Goal: Task Accomplishment & Management: Use online tool/utility

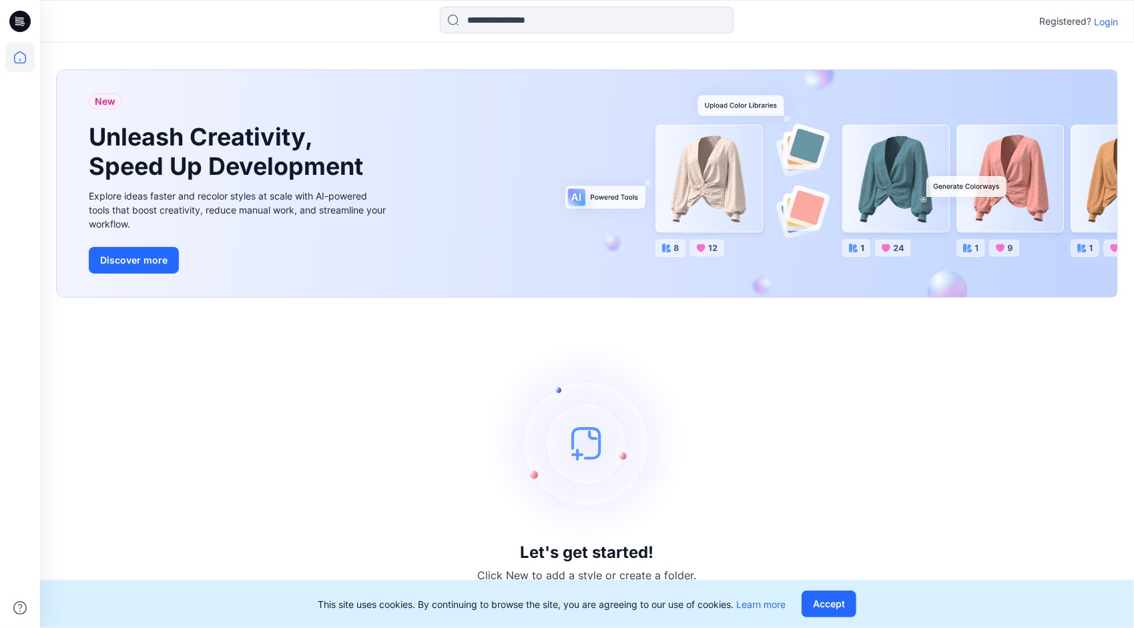
click at [1097, 25] on p "Login" at bounding box center [1106, 22] width 24 height 14
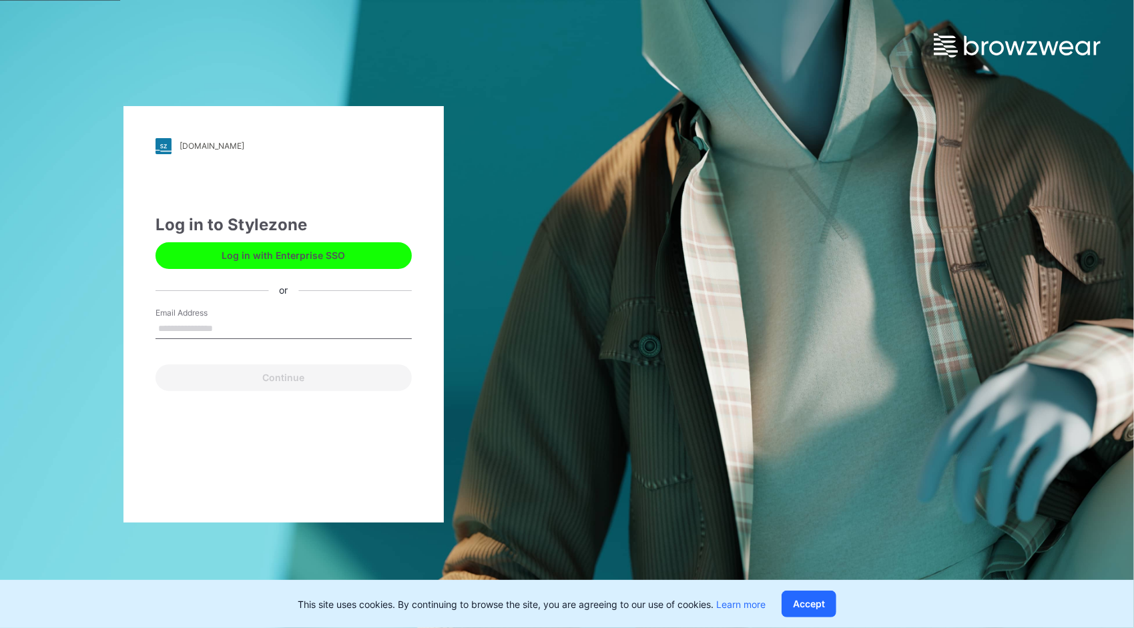
click at [298, 335] on input "Email Address" at bounding box center [284, 329] width 256 height 20
type input "**********"
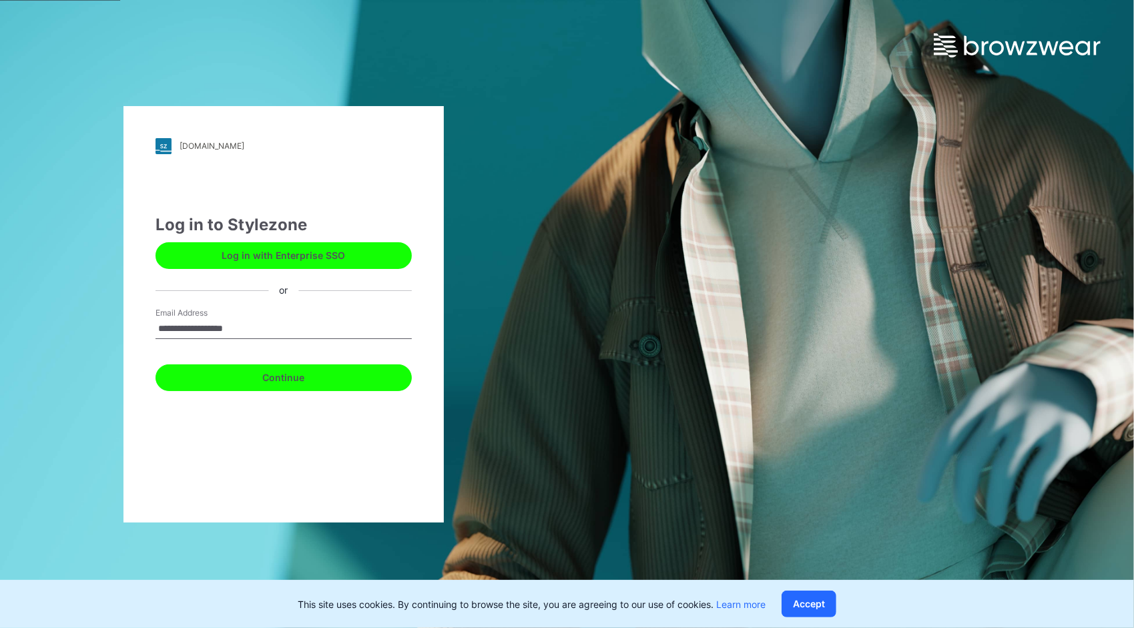
click at [279, 377] on button "Continue" at bounding box center [284, 378] width 256 height 27
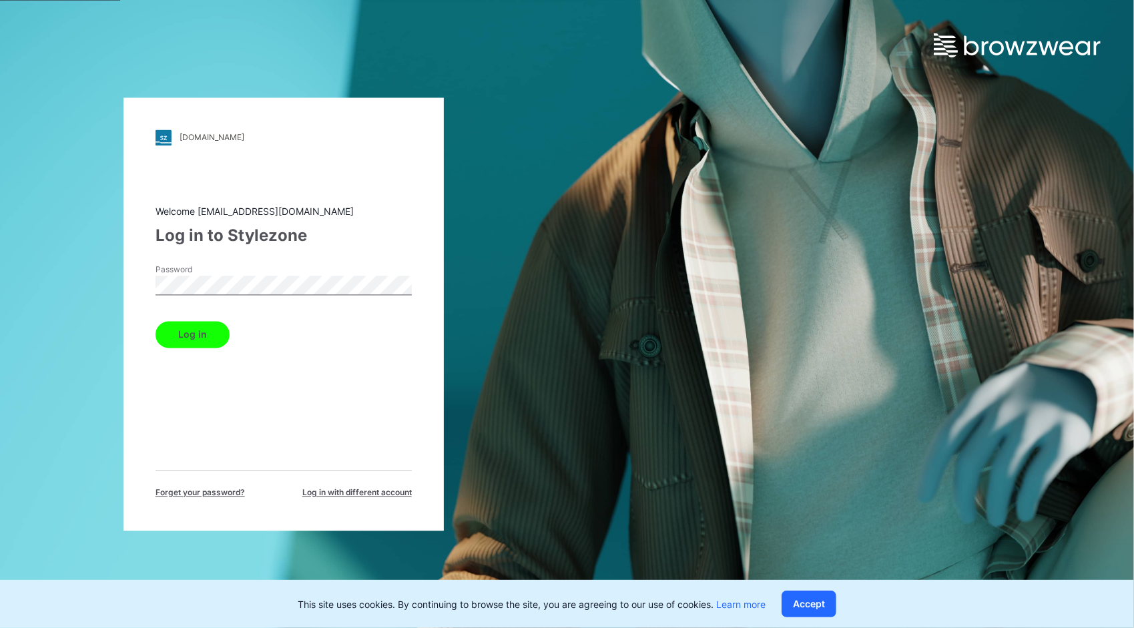
click at [156, 321] on button "Log in" at bounding box center [193, 334] width 74 height 27
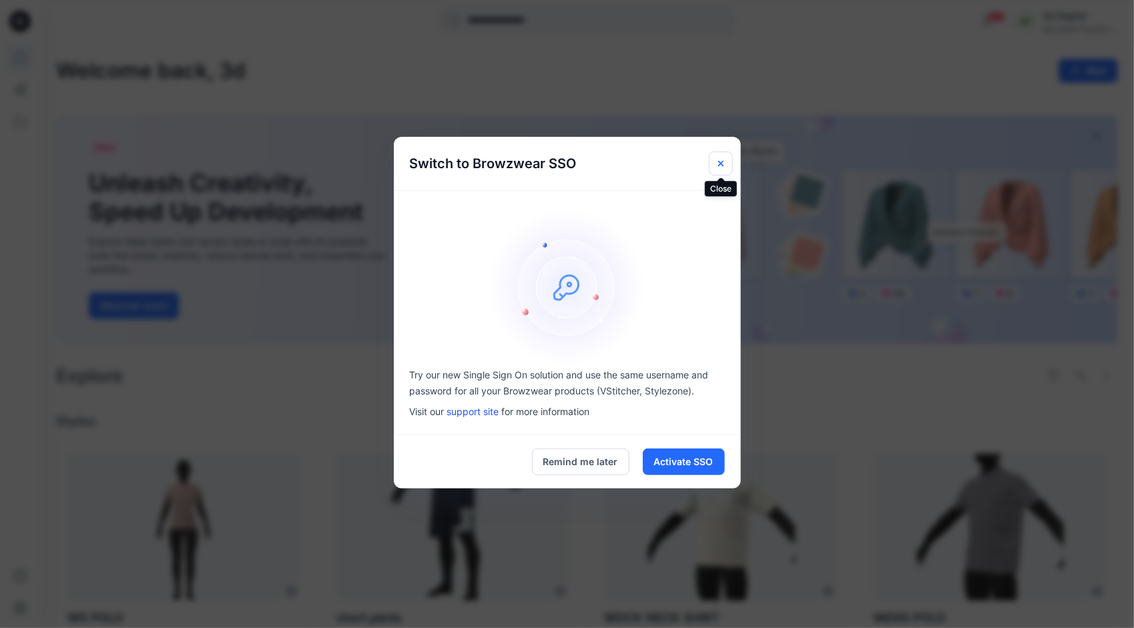
click at [722, 162] on icon "Close" at bounding box center [720, 163] width 5 height 5
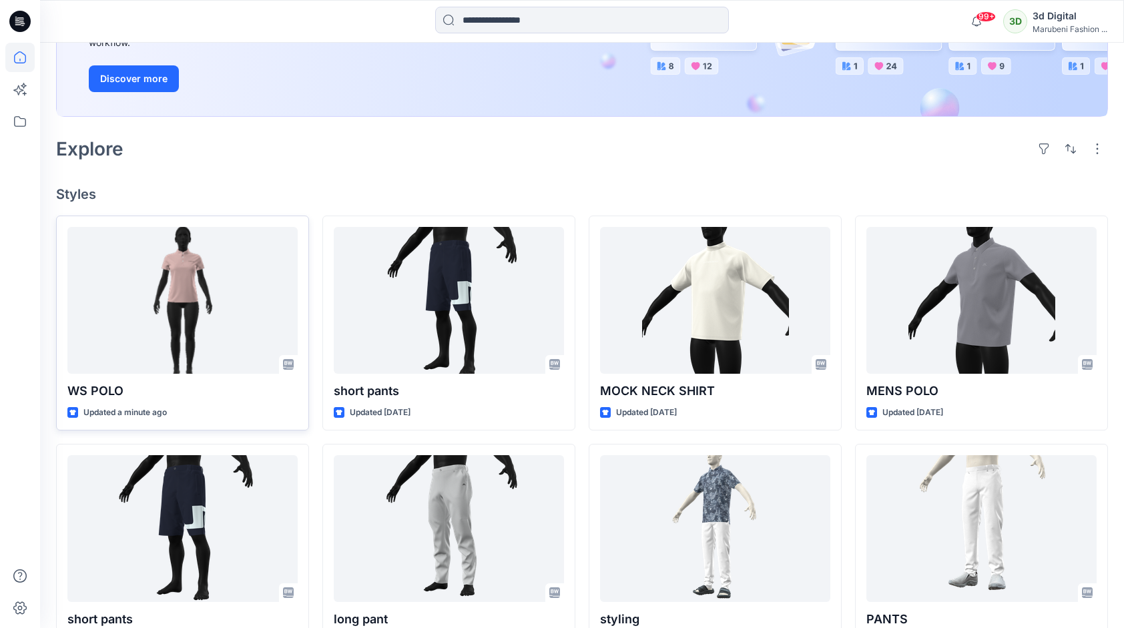
scroll to position [267, 0]
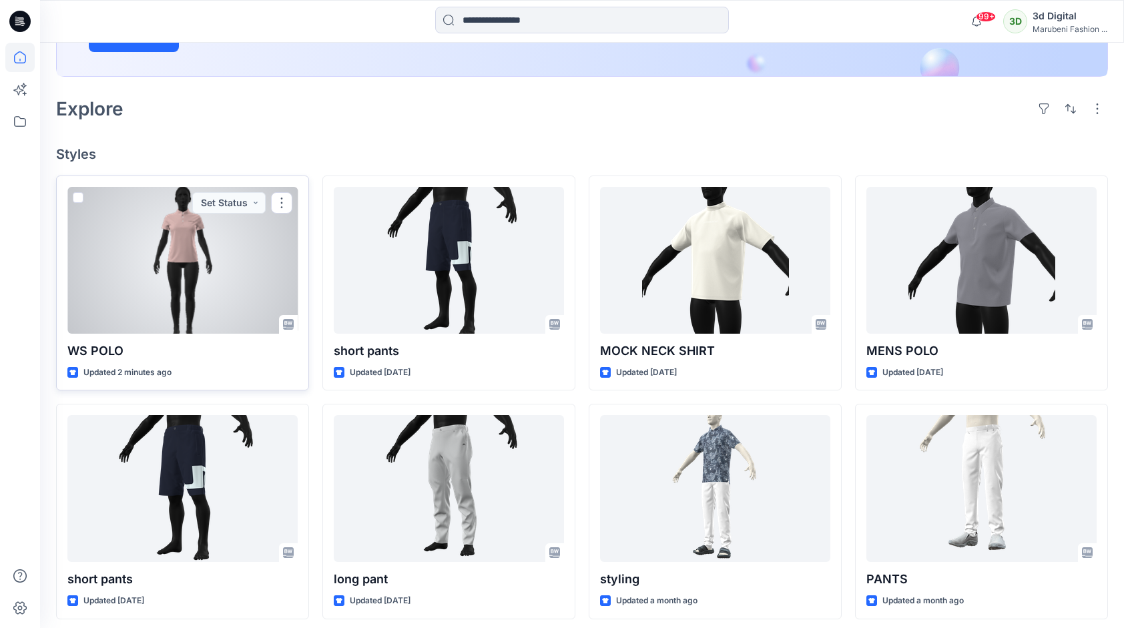
click at [198, 290] on div at bounding box center [182, 260] width 230 height 147
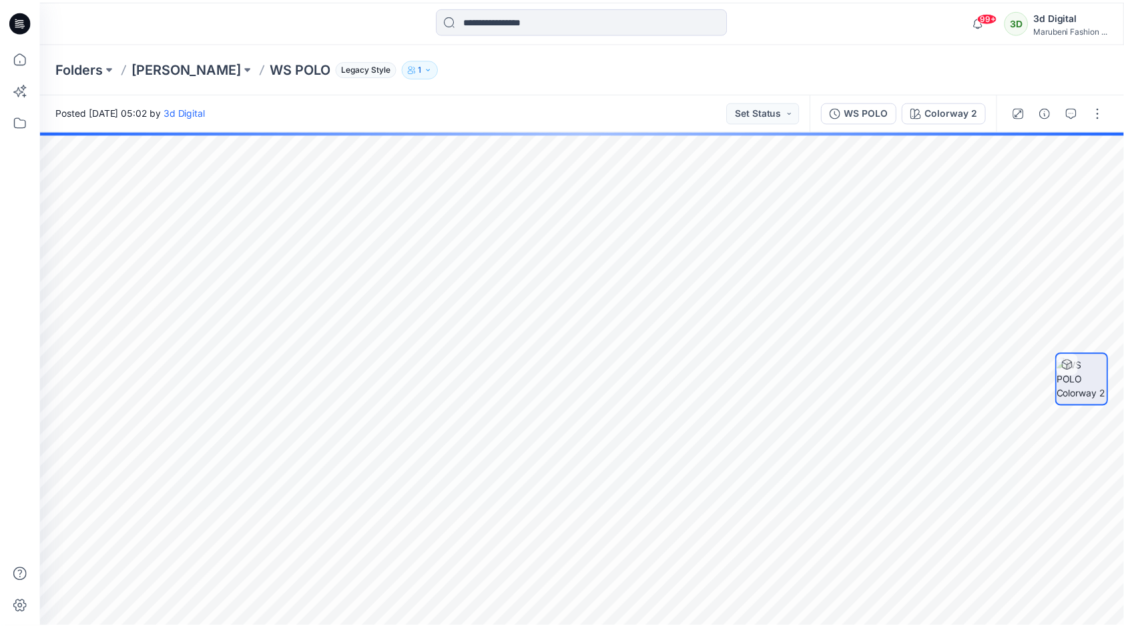
scroll to position [267, 0]
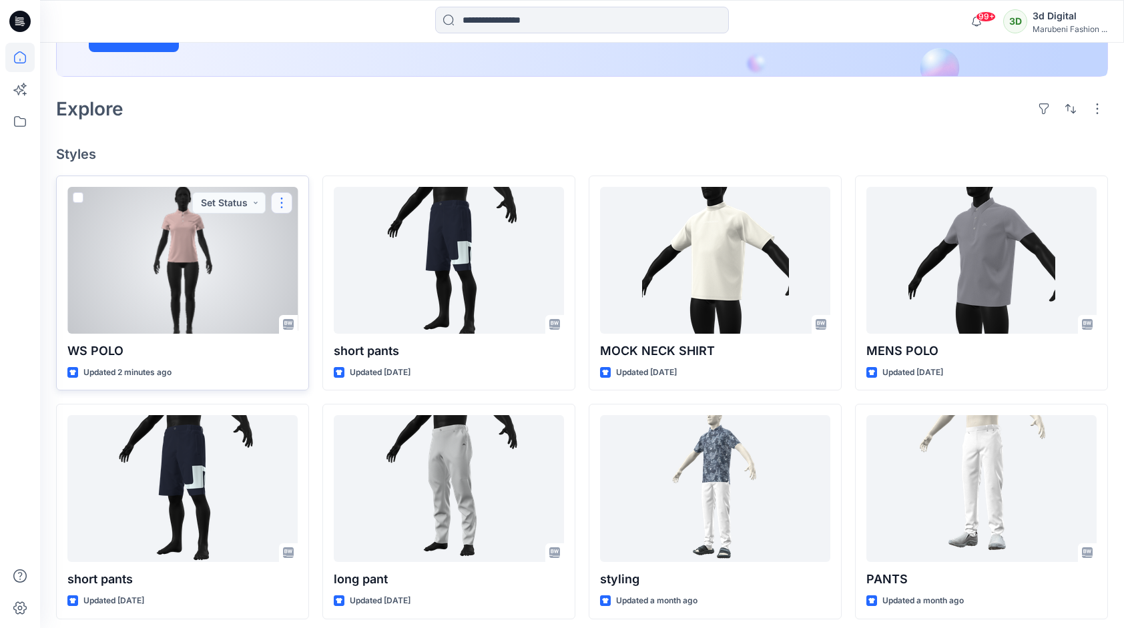
click at [285, 203] on button "button" at bounding box center [281, 202] width 21 height 21
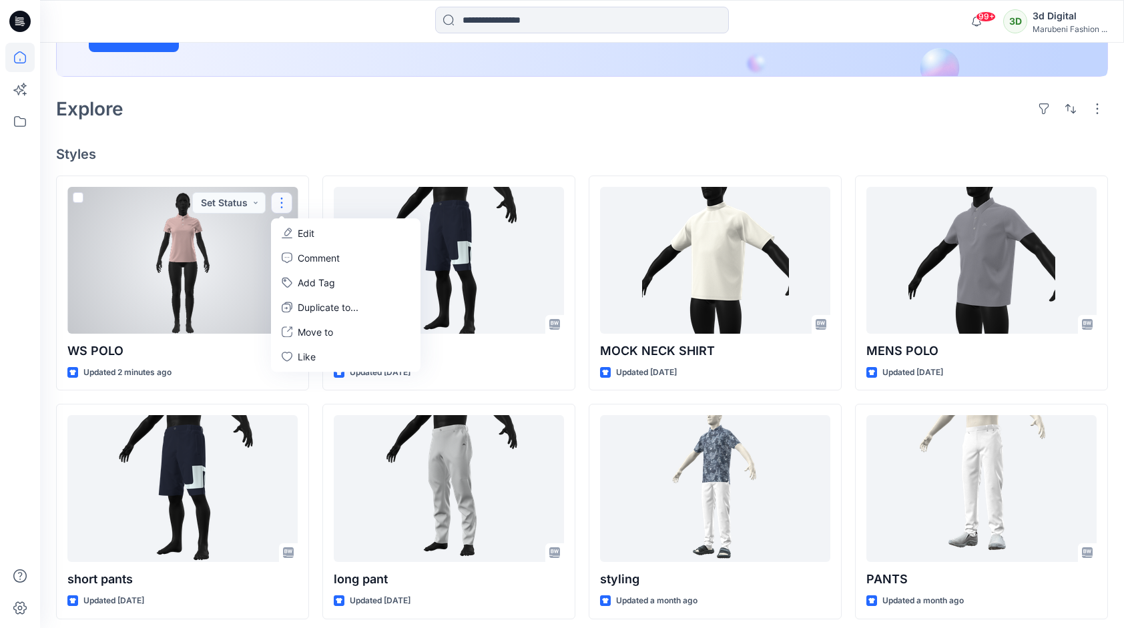
click at [179, 271] on div at bounding box center [182, 260] width 230 height 147
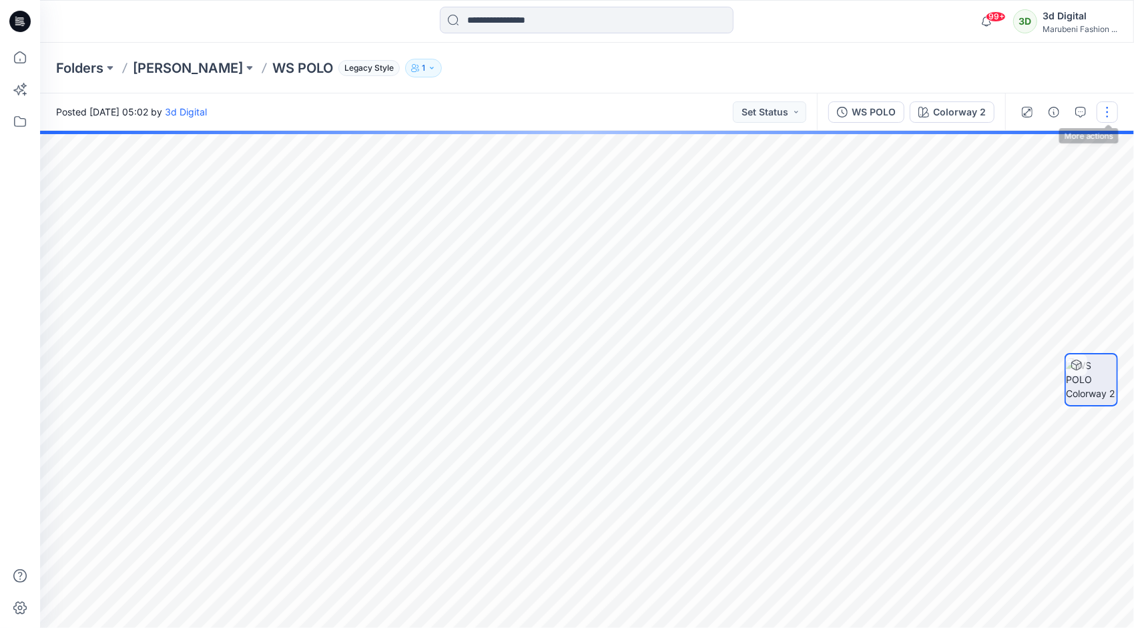
click at [1109, 114] on button "button" at bounding box center [1107, 111] width 21 height 21
click at [1025, 142] on p "Edit" at bounding box center [1022, 143] width 17 height 14
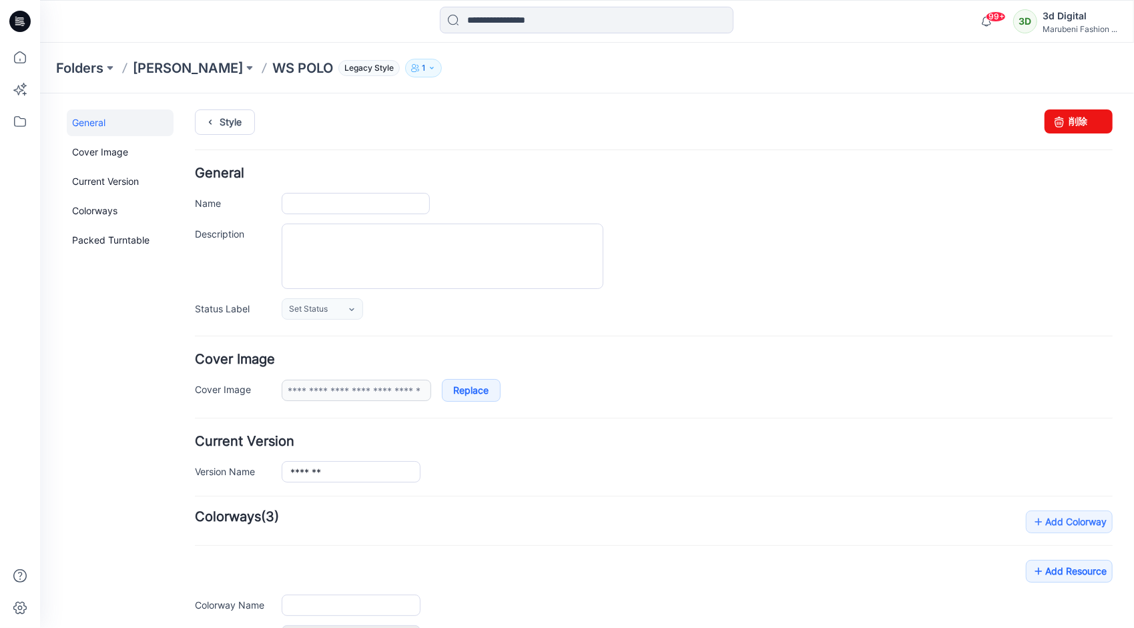
type input "*******"
type input "**********"
click at [1050, 125] on icon at bounding box center [1059, 121] width 19 height 24
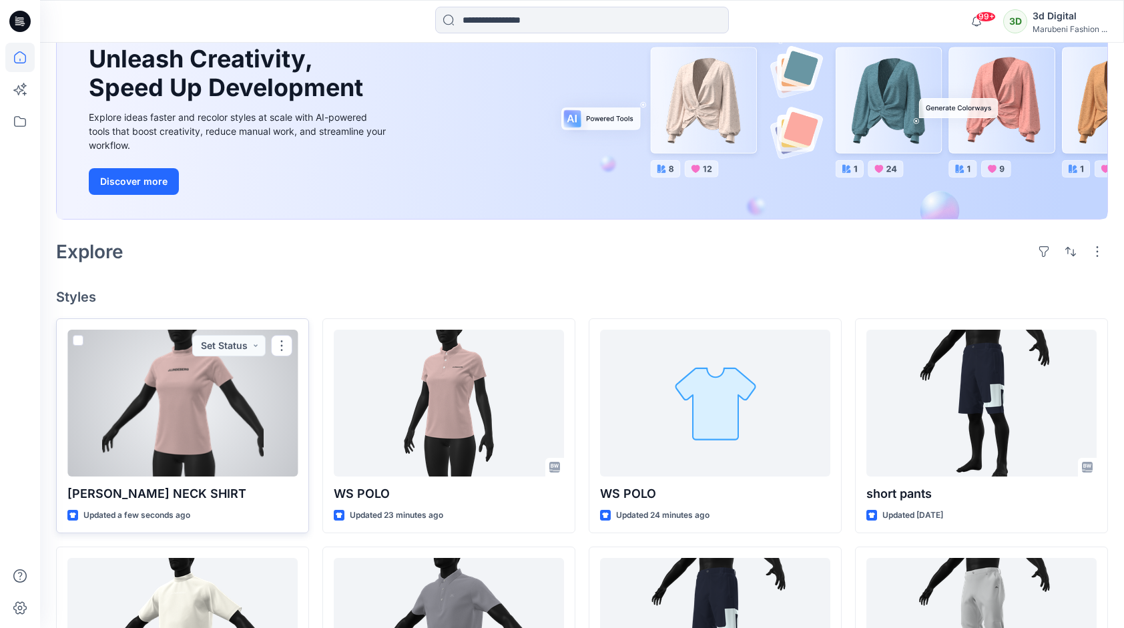
scroll to position [200, 0]
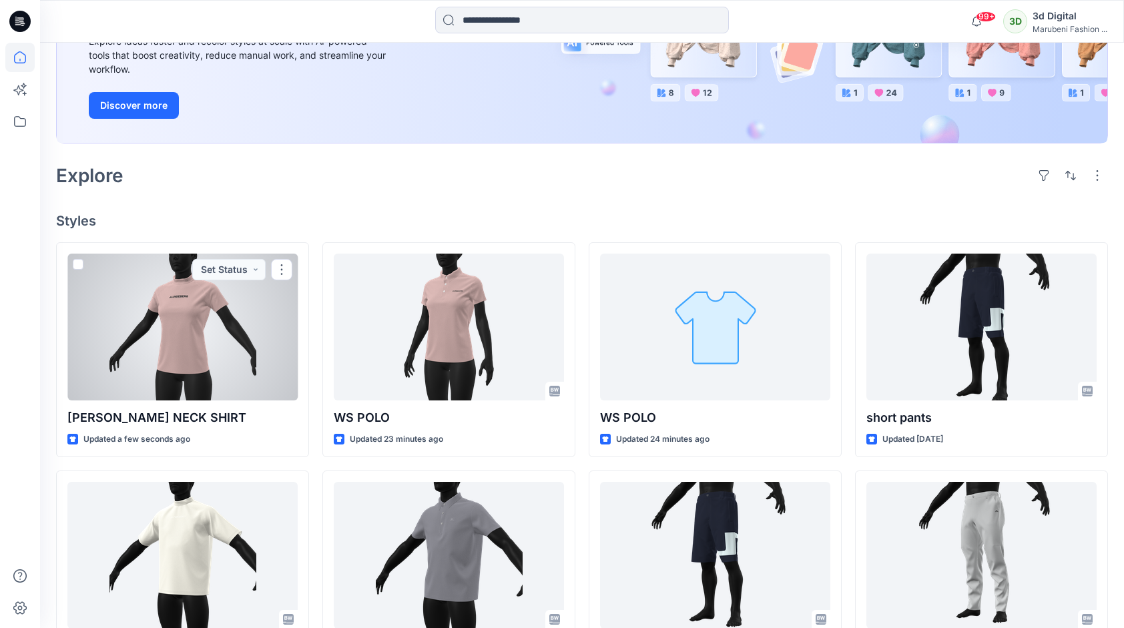
drag, startPoint x: 160, startPoint y: 319, endPoint x: 170, endPoint y: 316, distance: 9.7
click at [162, 318] on div at bounding box center [182, 327] width 230 height 147
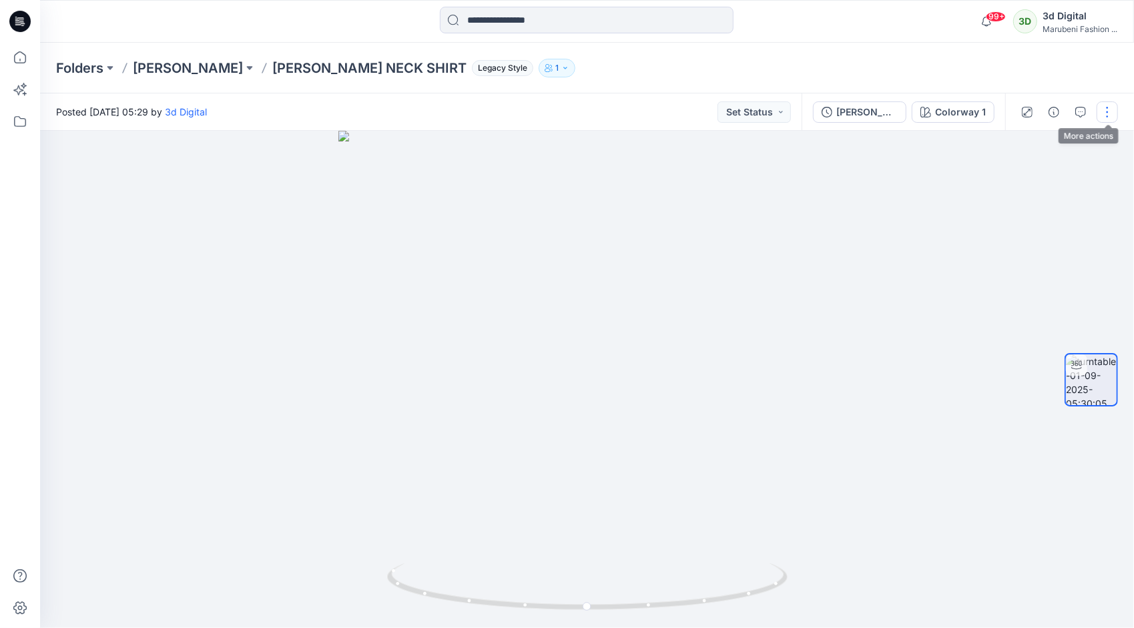
click at [1110, 113] on button "button" at bounding box center [1107, 111] width 21 height 21
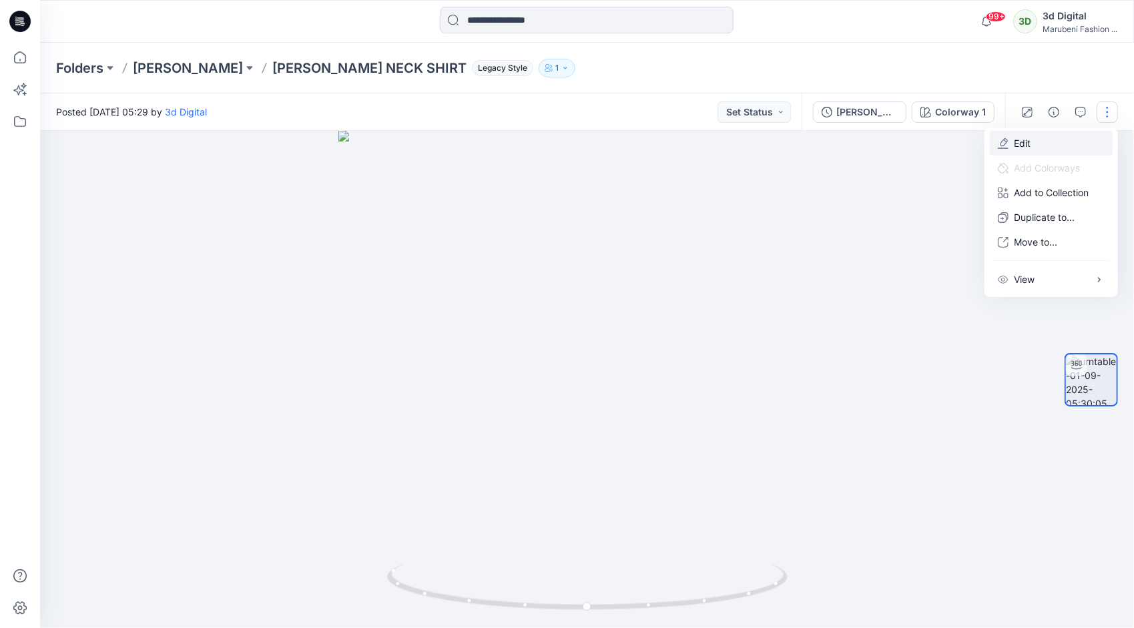
click at [1030, 142] on p "Edit" at bounding box center [1022, 143] width 17 height 14
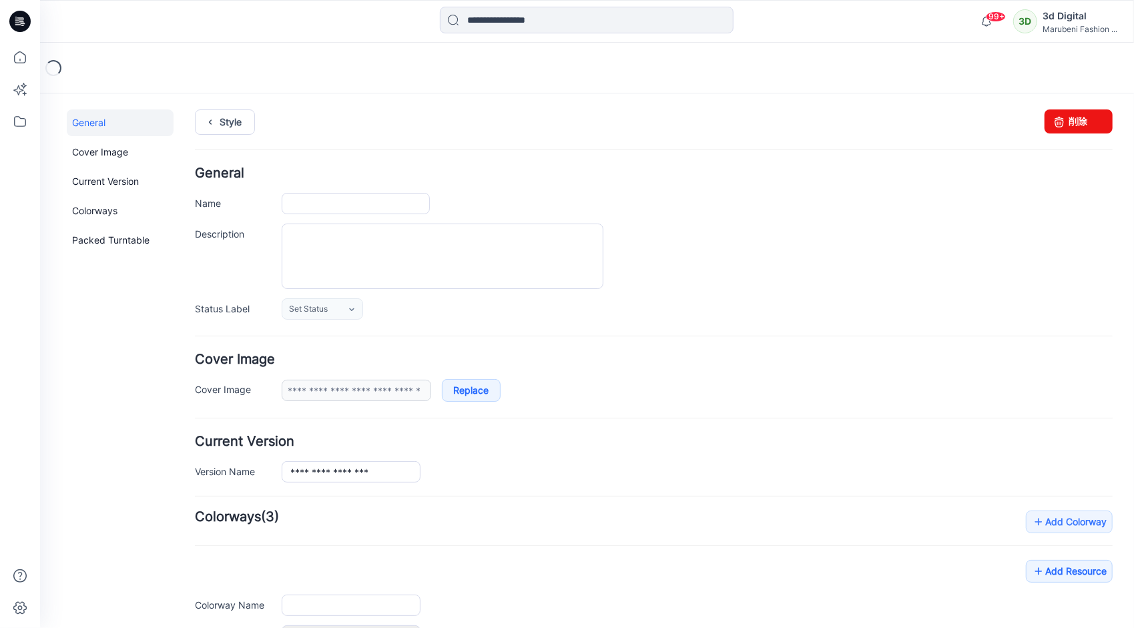
type input "**********"
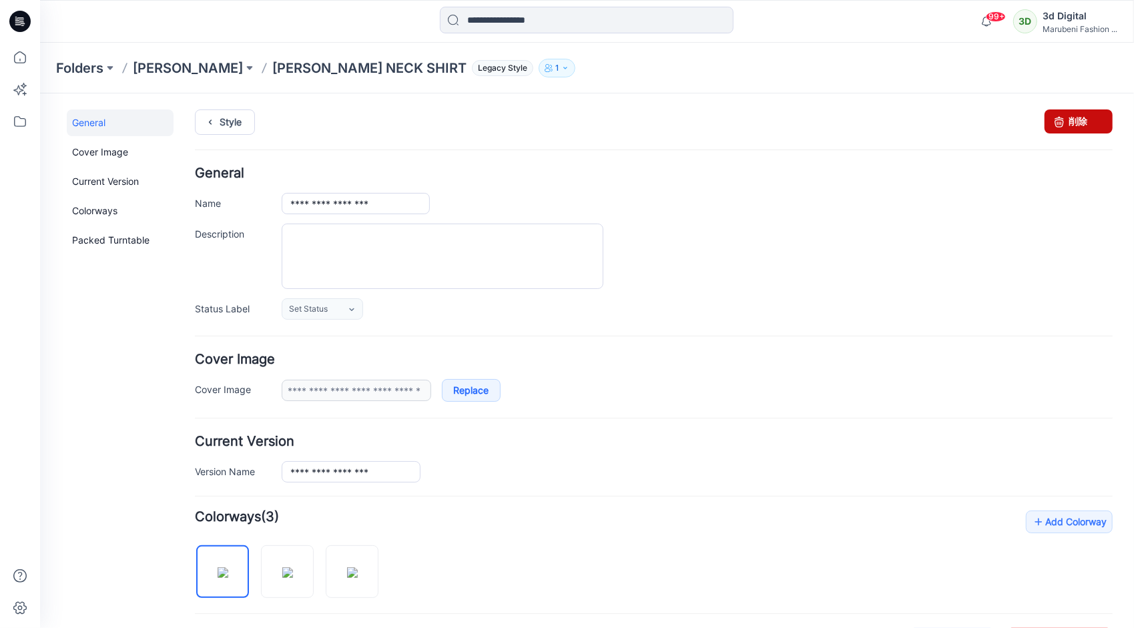
click at [1050, 118] on icon at bounding box center [1059, 121] width 19 height 24
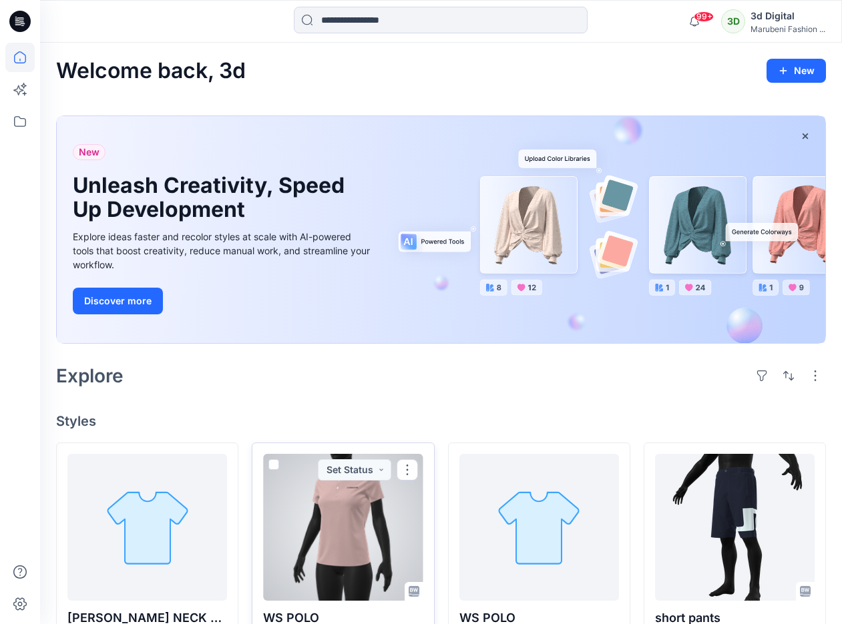
click at [327, 487] on div at bounding box center [343, 527] width 160 height 147
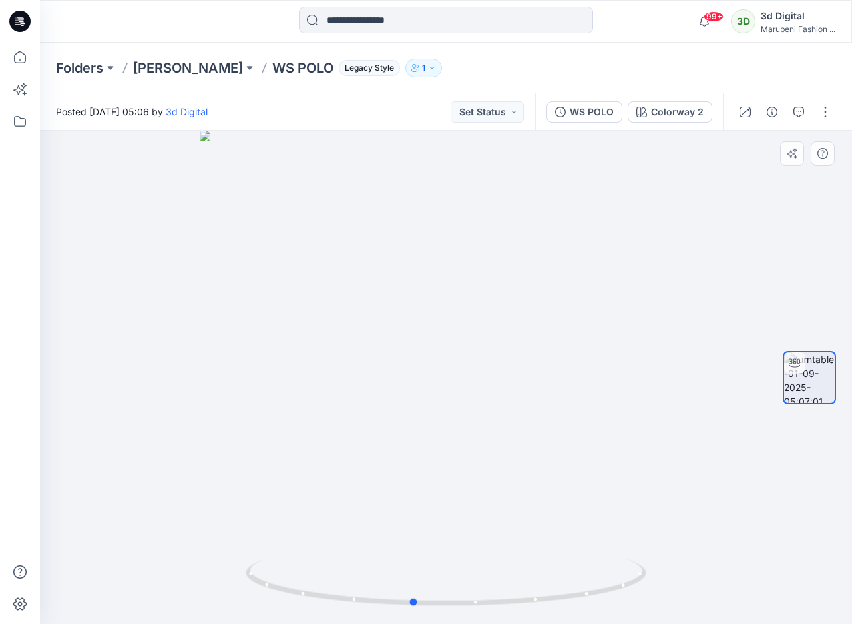
drag, startPoint x: 371, startPoint y: 611, endPoint x: 785, endPoint y: 543, distance: 418.9
click at [785, 543] on div "Colorway 2 Loading... Material Properties Loading..." at bounding box center [446, 377] width 812 height 493
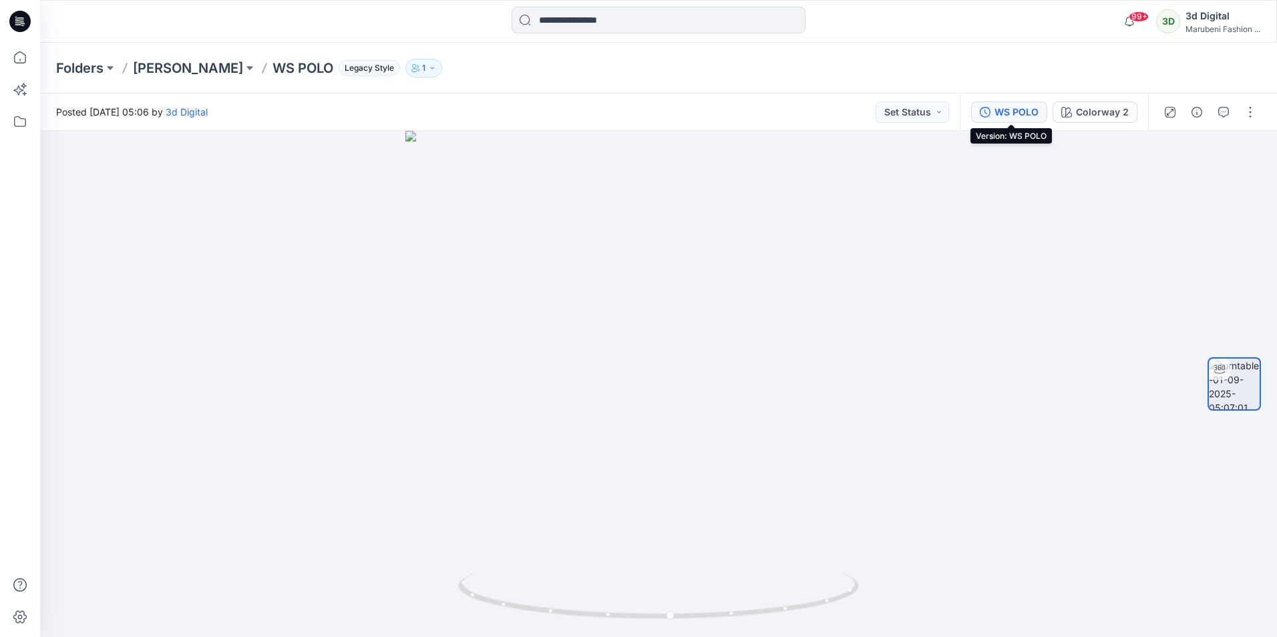
click at [1035, 111] on div "WS POLO" at bounding box center [1016, 112] width 44 height 15
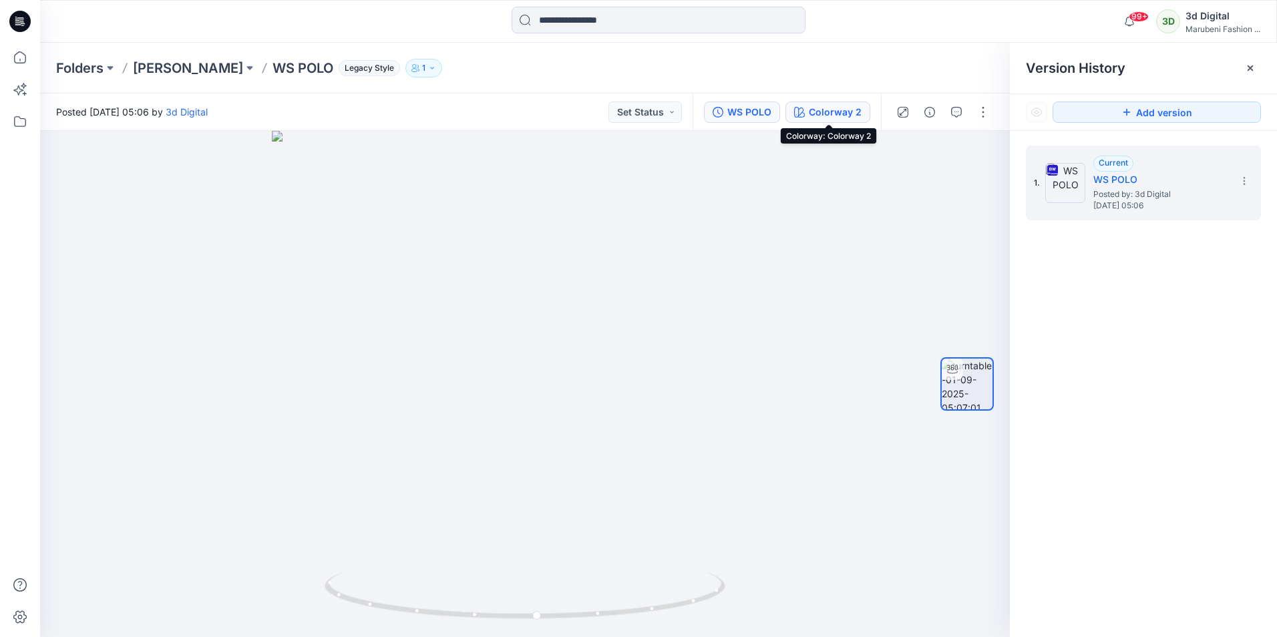
click at [835, 120] on button "Colorway 2" at bounding box center [827, 111] width 85 height 21
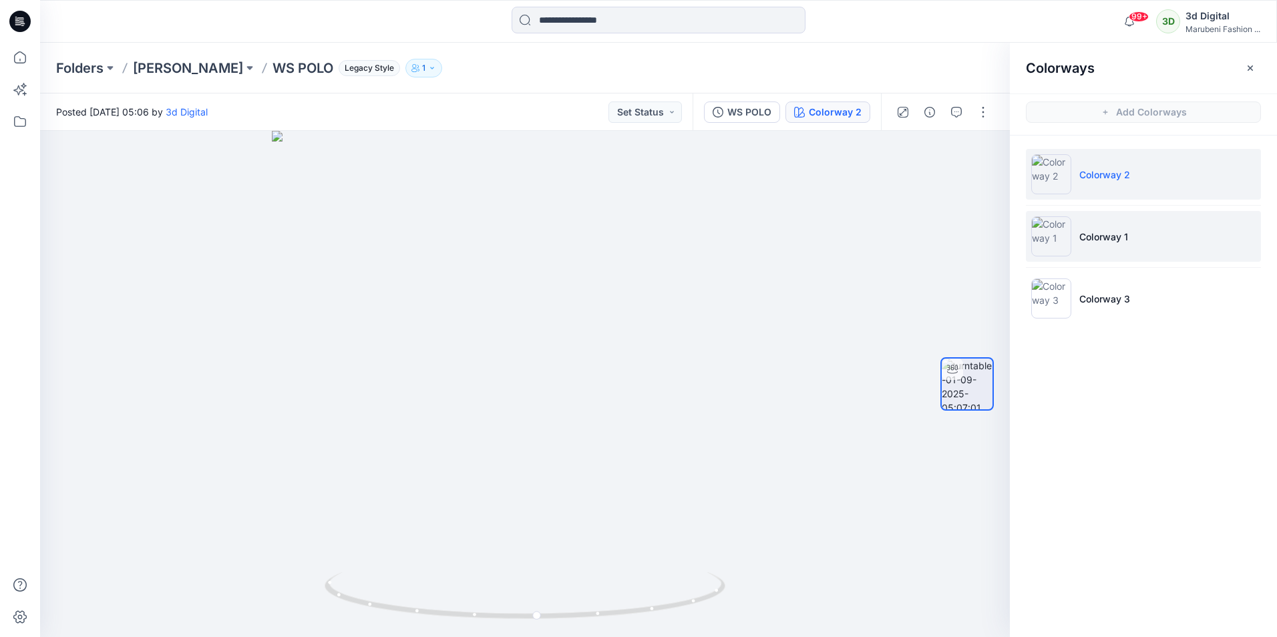
click at [1094, 236] on p "Colorway 1" at bounding box center [1103, 237] width 49 height 14
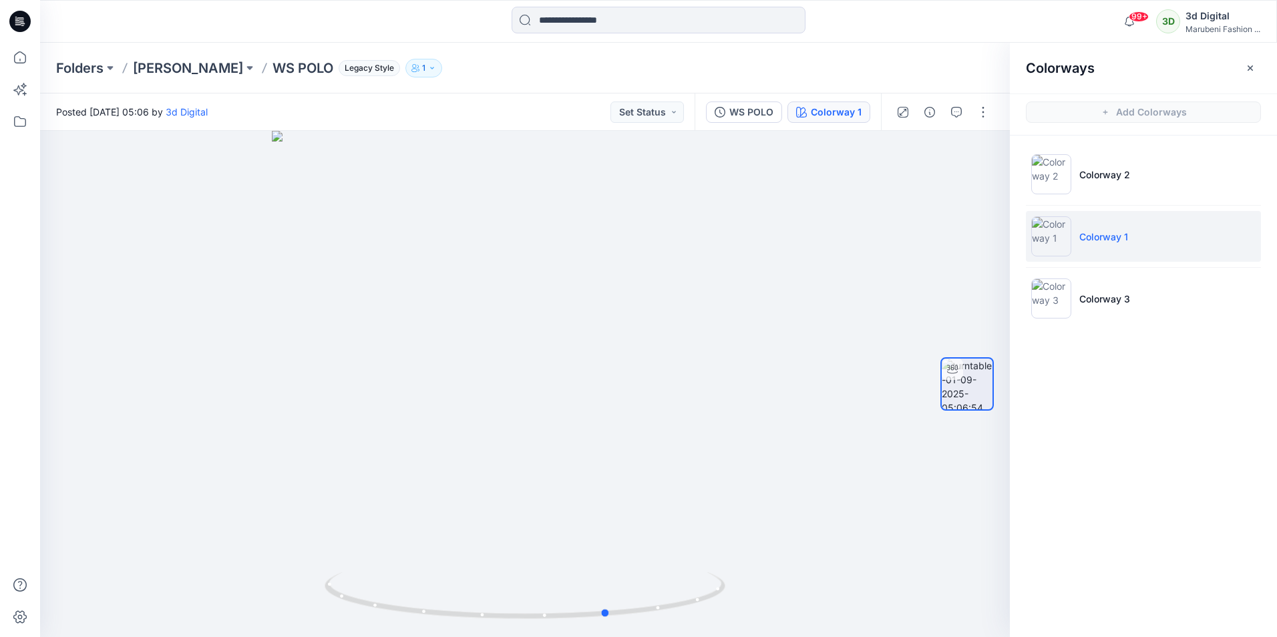
drag, startPoint x: 528, startPoint y: 620, endPoint x: 1012, endPoint y: 540, distance: 490.5
click at [1012, 540] on div "Colorway 1 Loading... Material Properties Loading... Colorways Add Colorways Co…" at bounding box center [658, 384] width 1237 height 506
click at [1124, 288] on li "Colorway 3" at bounding box center [1143, 298] width 235 height 51
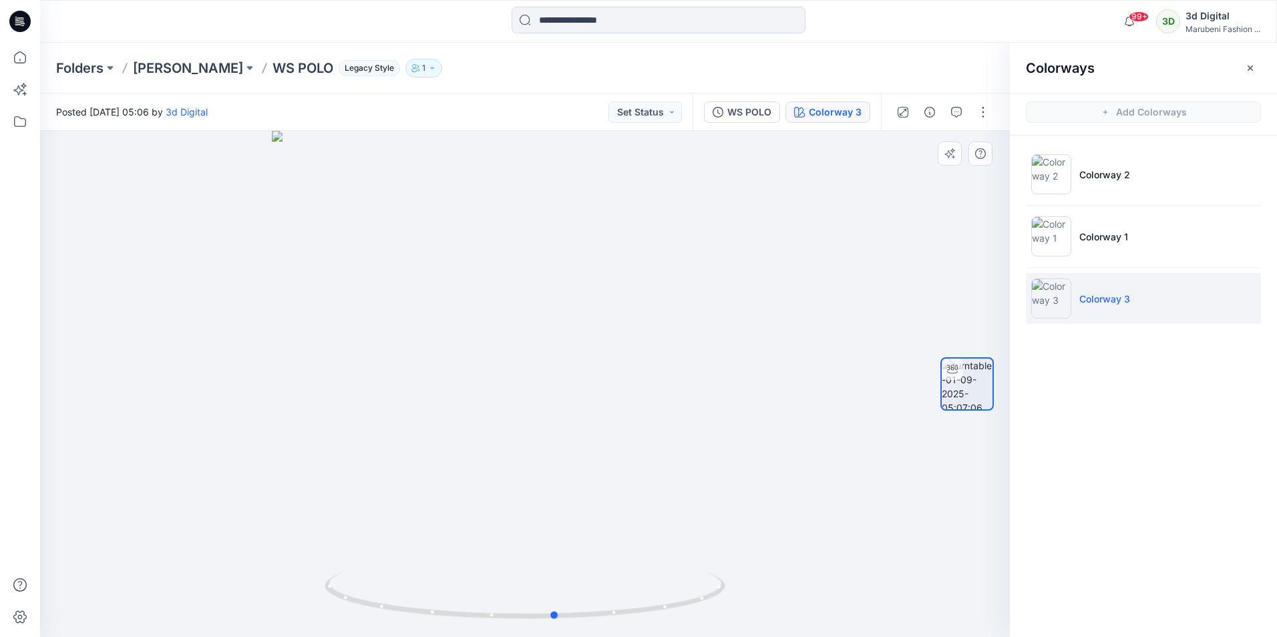
drag, startPoint x: 525, startPoint y: 618, endPoint x: 958, endPoint y: 522, distance: 443.9
click at [958, 522] on div "Colorway 3 Loading... Material Properties Loading..." at bounding box center [524, 384] width 969 height 506
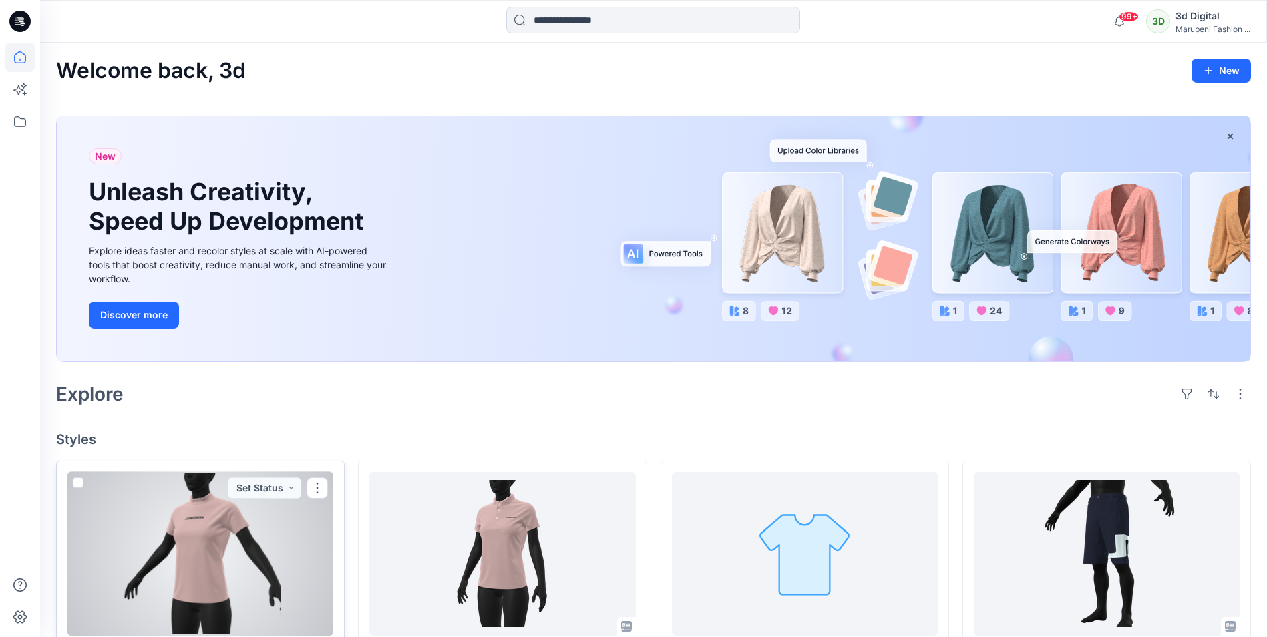
click at [220, 534] on div at bounding box center [200, 554] width 266 height 164
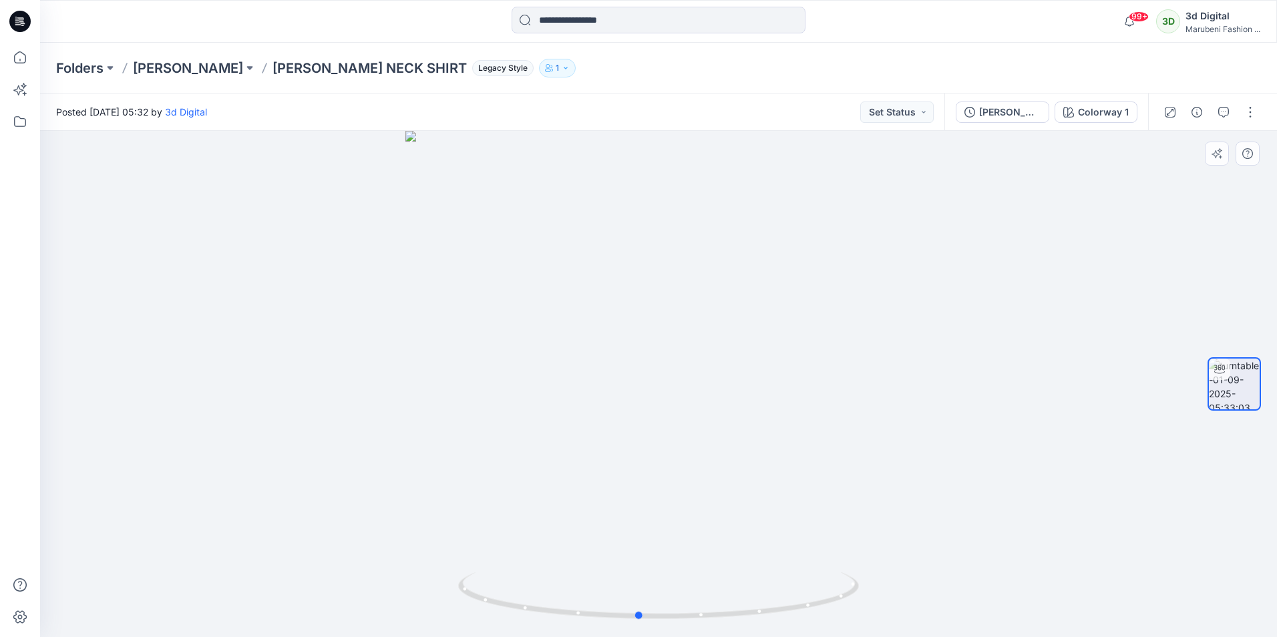
drag, startPoint x: 681, startPoint y: 628, endPoint x: 1062, endPoint y: 518, distance: 396.8
click at [1062, 526] on div at bounding box center [658, 384] width 1237 height 506
click at [1092, 127] on div "WS MOCK NECK SHIRT Colorway 1" at bounding box center [1046, 111] width 204 height 37
click at [1093, 124] on div "WS MOCK NECK SHIRT Colorway 1" at bounding box center [1046, 111] width 204 height 37
click at [1093, 118] on div "Colorway 1" at bounding box center [1103, 112] width 51 height 15
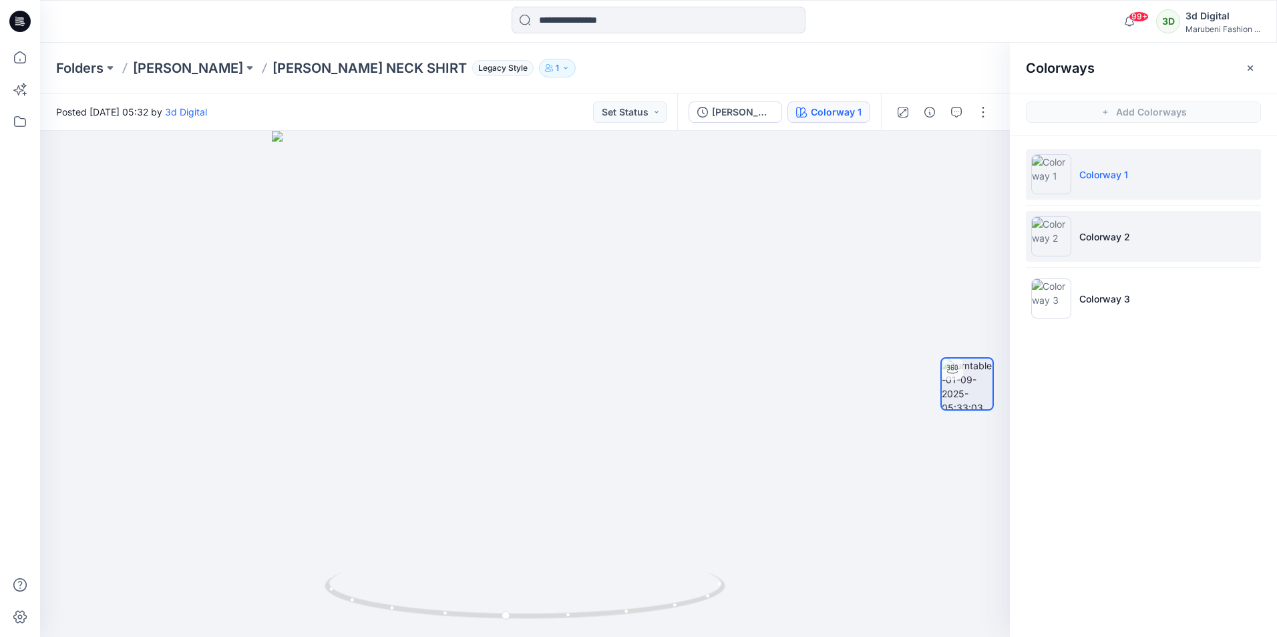
click at [1082, 246] on li "Colorway 2" at bounding box center [1143, 236] width 235 height 51
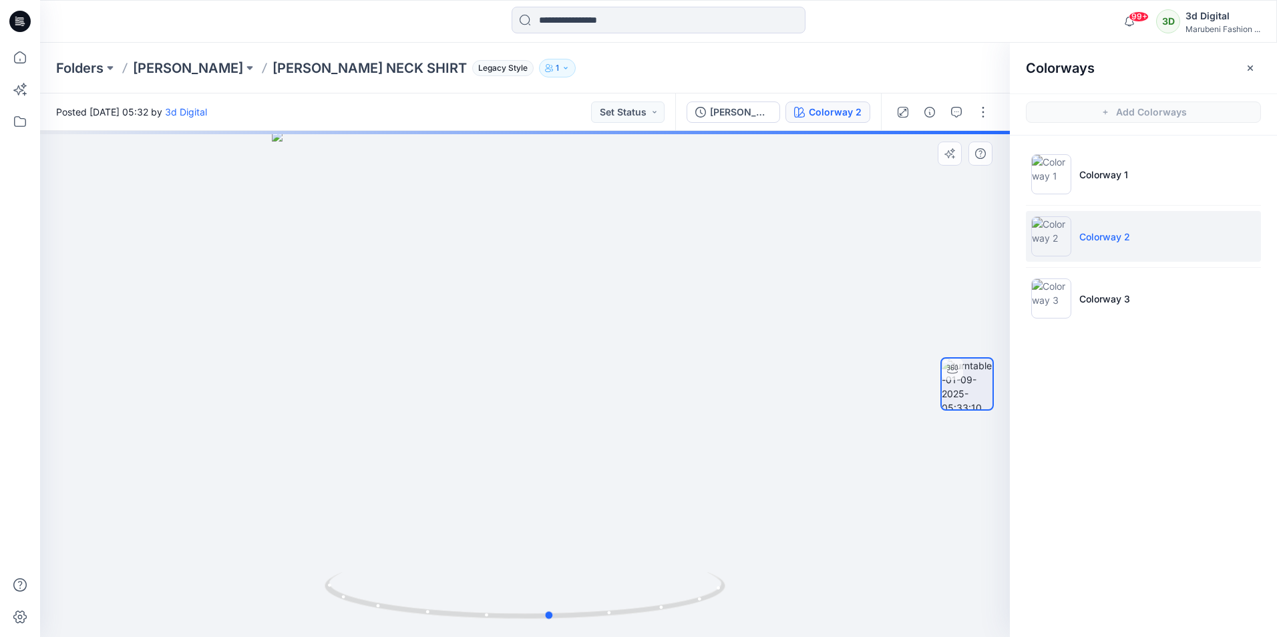
drag, startPoint x: 539, startPoint y: 617, endPoint x: 1008, endPoint y: 487, distance: 485.6
click at [961, 527] on div "Colorway 2 Loading... Material Properties Loading..." at bounding box center [524, 384] width 969 height 506
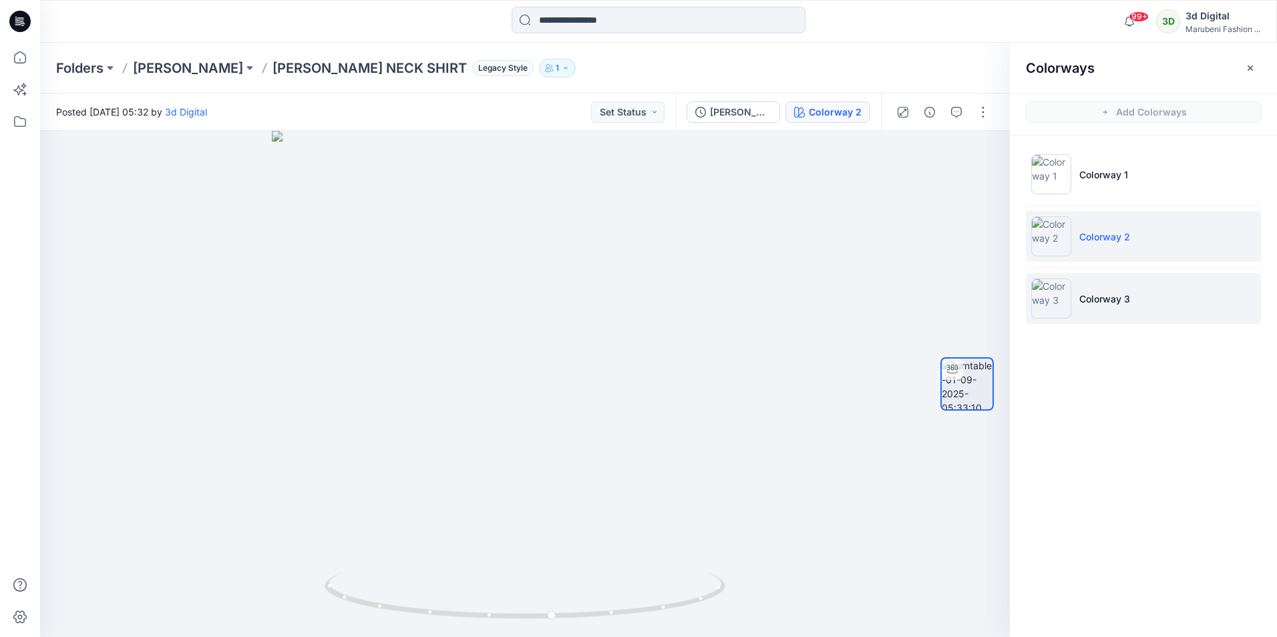
click at [1124, 294] on li "Colorway 3" at bounding box center [1143, 298] width 235 height 51
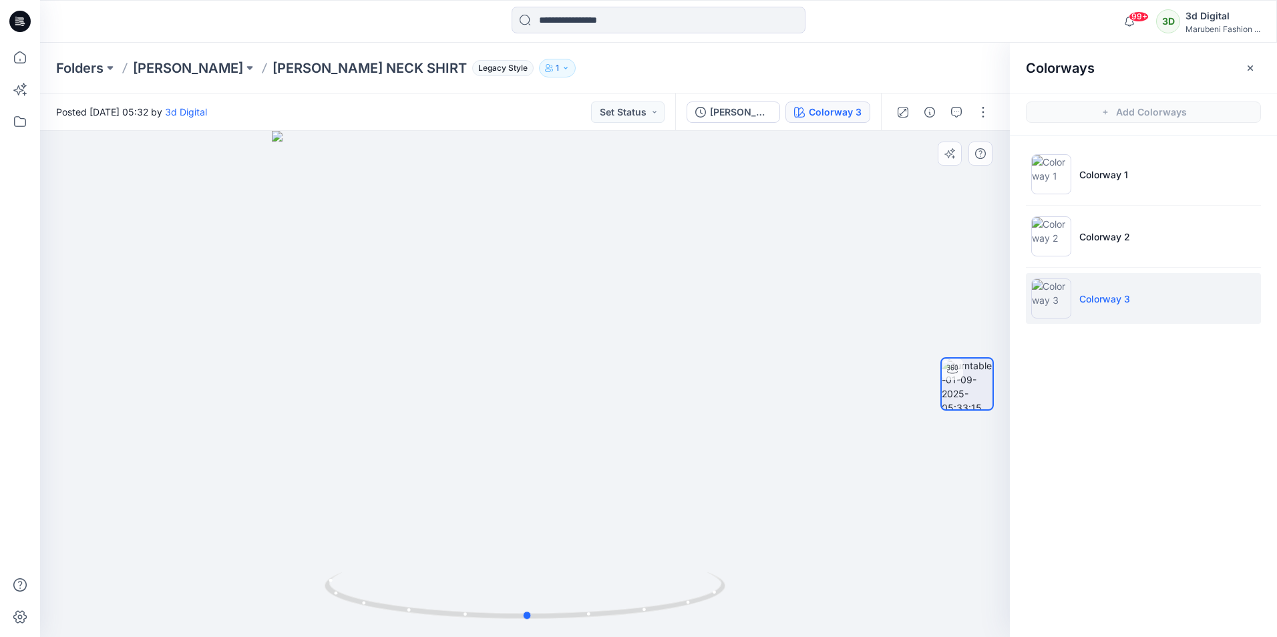
drag, startPoint x: 531, startPoint y: 628, endPoint x: 935, endPoint y: 547, distance: 411.2
click at [935, 547] on div "Colorway 3 Loading... Material Properties Loading..." at bounding box center [524, 384] width 969 height 506
click at [987, 107] on button "button" at bounding box center [982, 111] width 21 height 21
click at [921, 218] on p "Duplicate to..." at bounding box center [919, 217] width 61 height 14
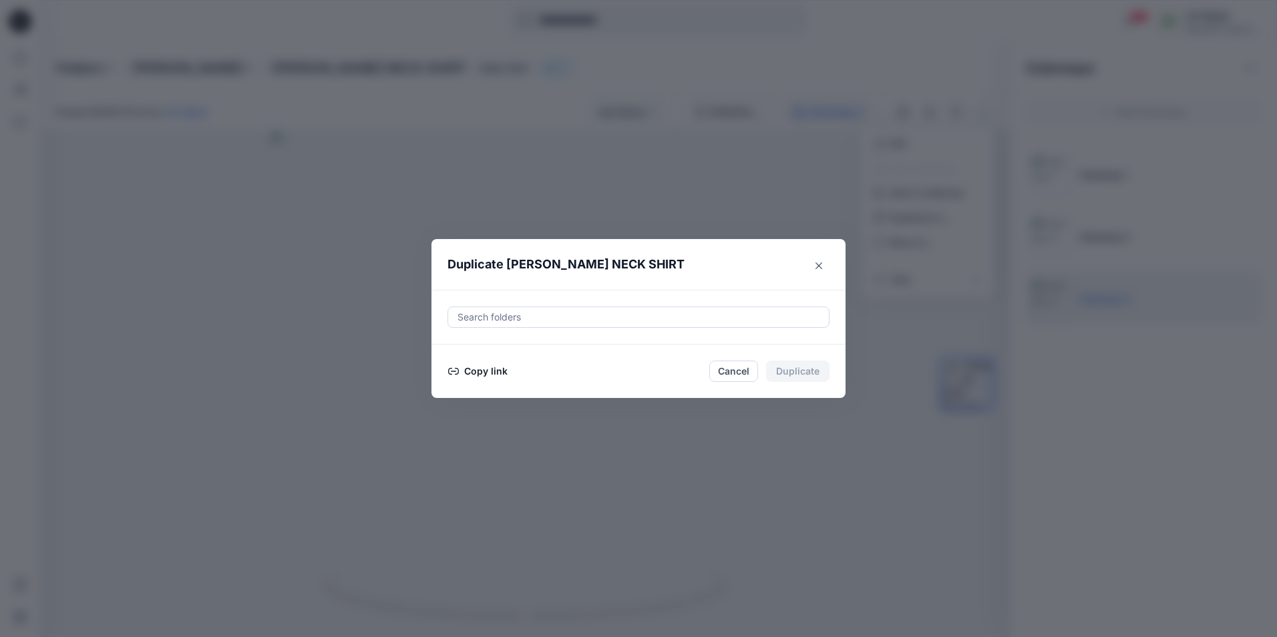
click at [491, 372] on button "Copy link" at bounding box center [477, 371] width 61 height 16
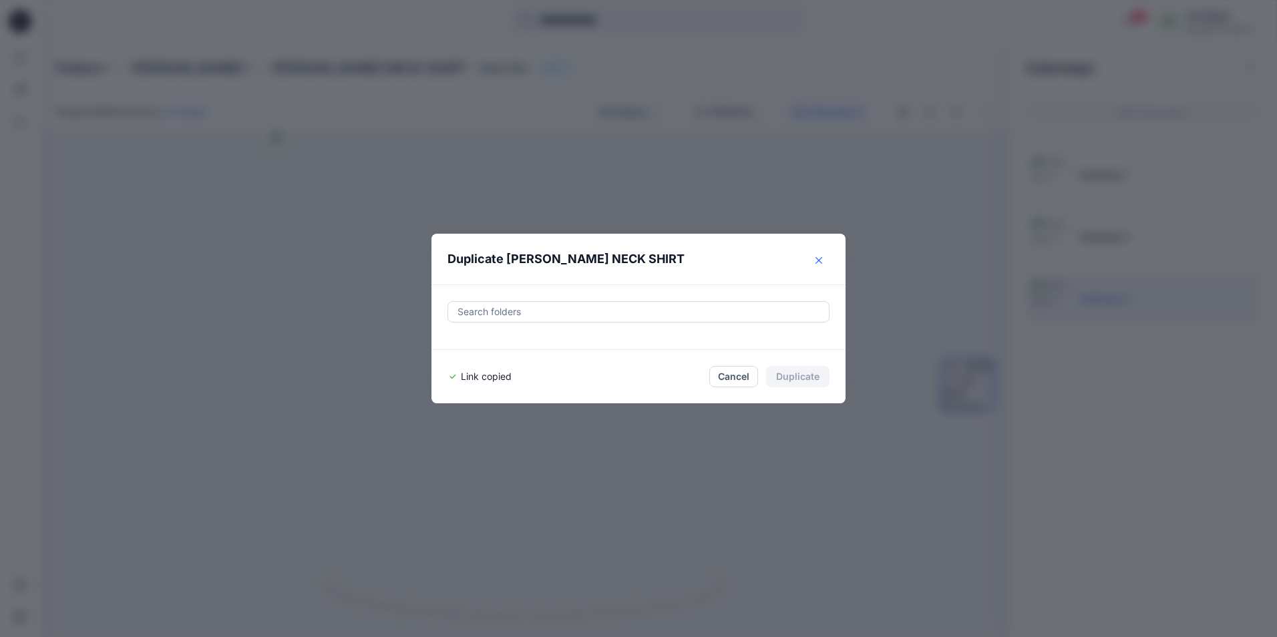
click at [817, 260] on icon "Close" at bounding box center [818, 260] width 7 height 7
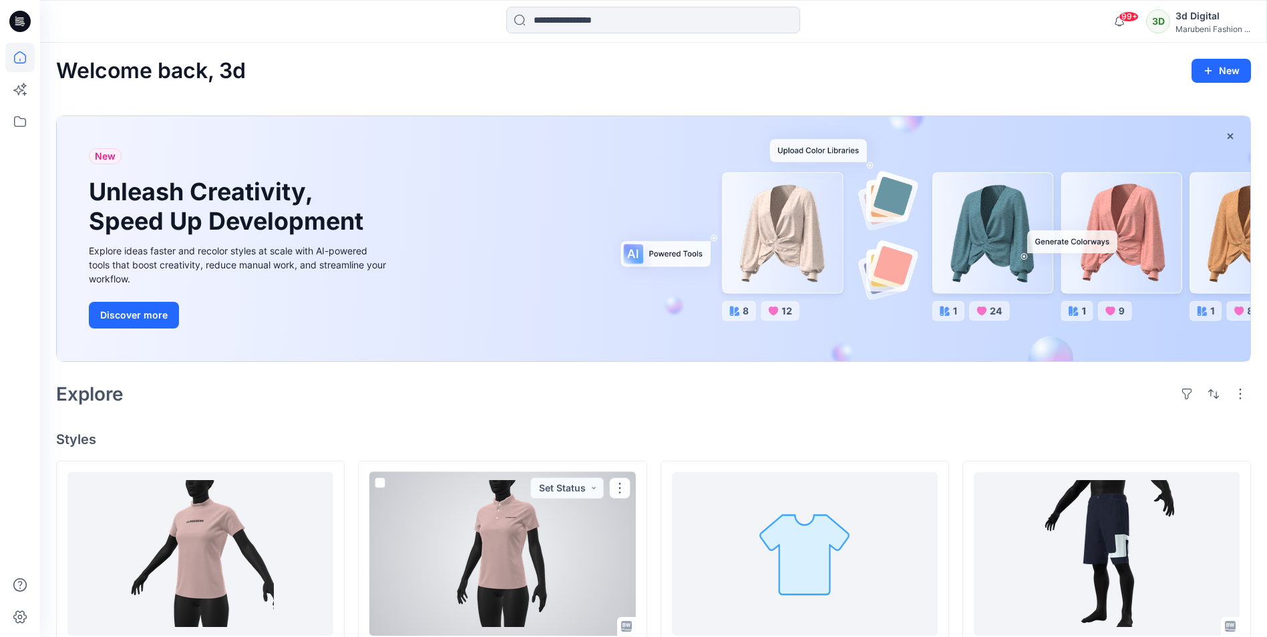
click at [432, 509] on div at bounding box center [502, 554] width 266 height 164
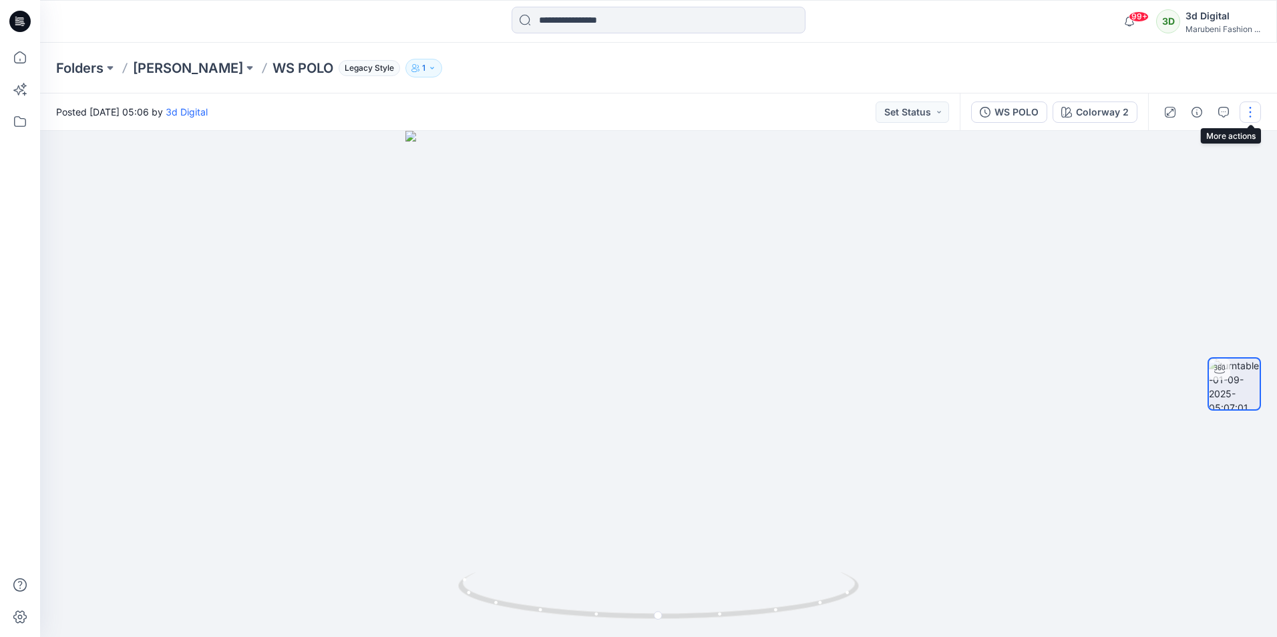
click at [1124, 107] on button "button" at bounding box center [1249, 111] width 21 height 21
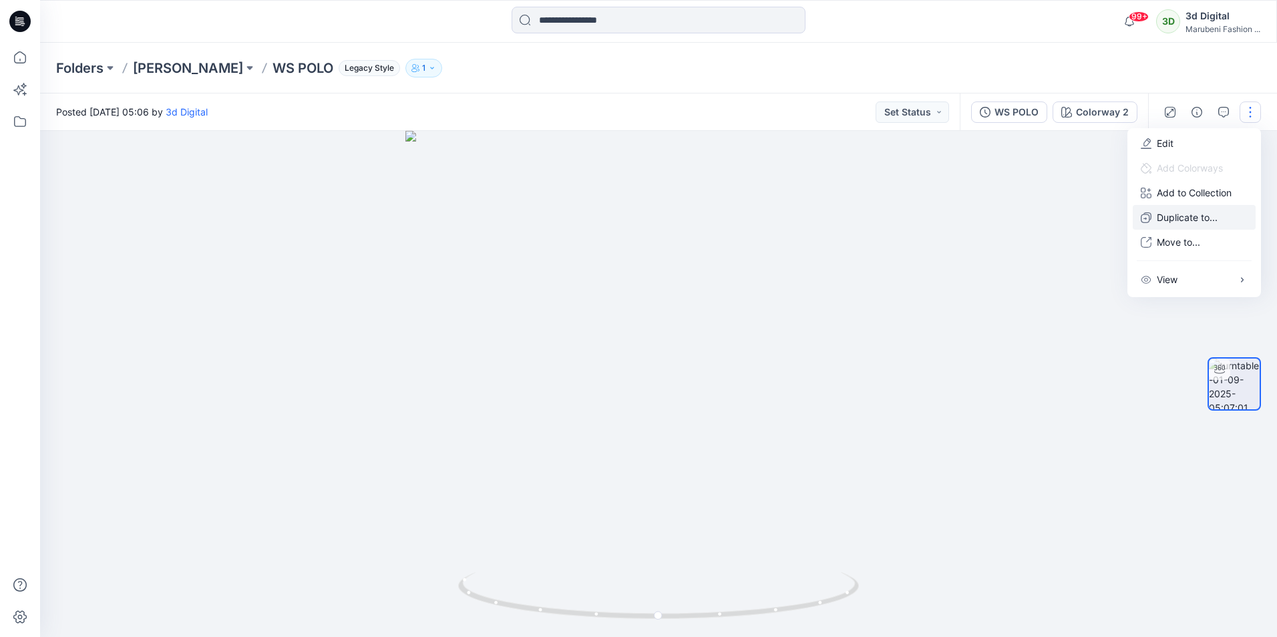
click at [1124, 220] on p "Duplicate to..." at bounding box center [1186, 217] width 61 height 14
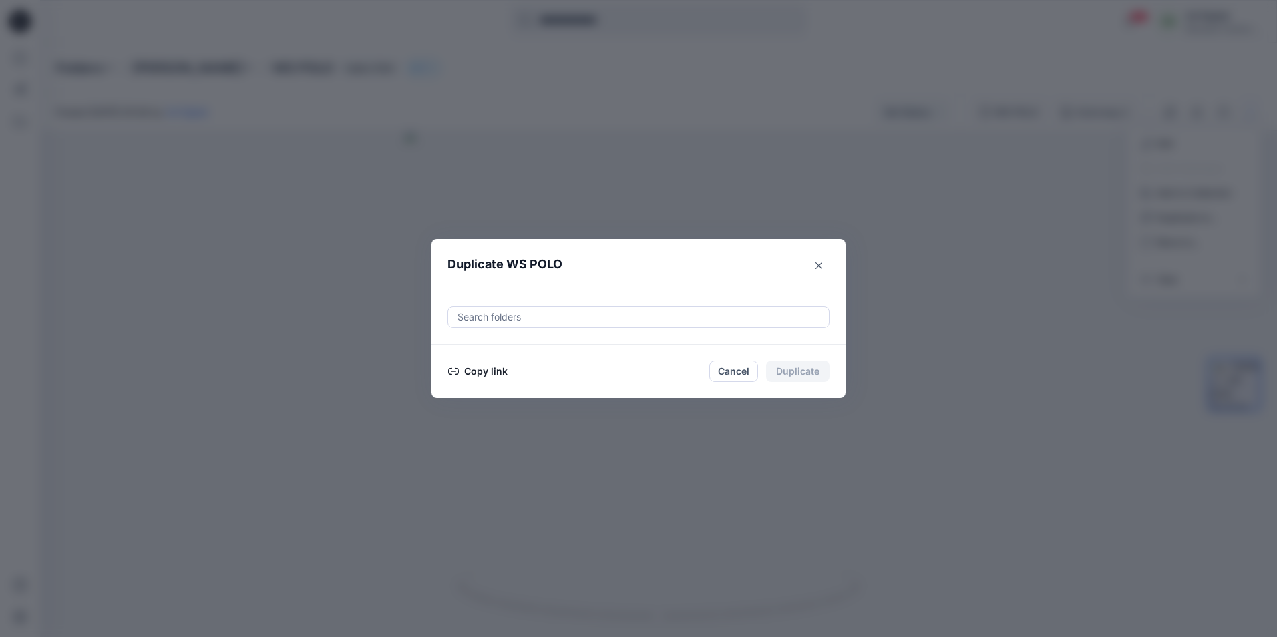
click at [465, 375] on button "Copy link" at bounding box center [477, 371] width 61 height 16
